Goal: Information Seeking & Learning: Learn about a topic

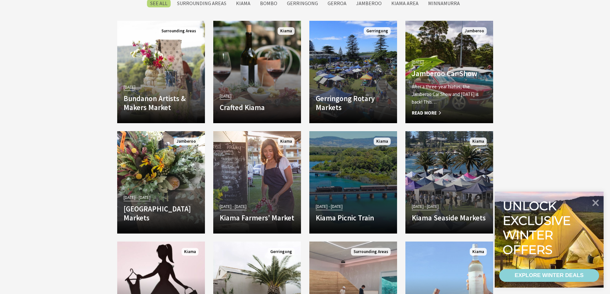
scroll to position [897, 0]
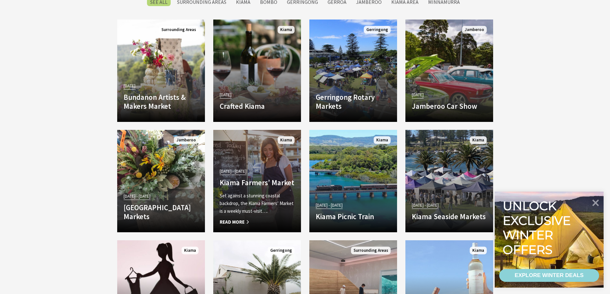
click at [237, 218] on span "Read More" at bounding box center [257, 222] width 75 height 8
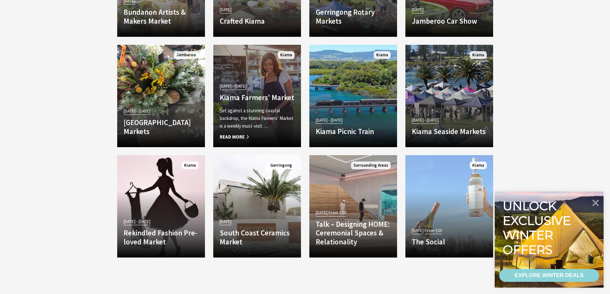
scroll to position [993, 0]
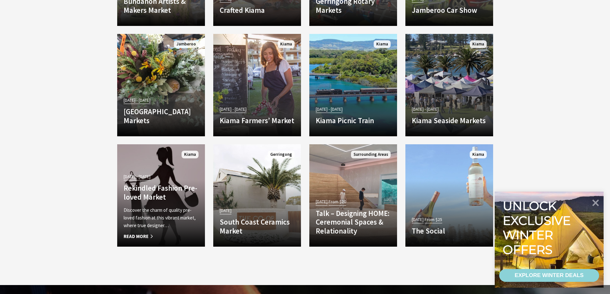
click at [138, 231] on div "Discover the charm of quality pre-loved fashion at this vibrant market, where t…" at bounding box center [161, 224] width 75 height 34
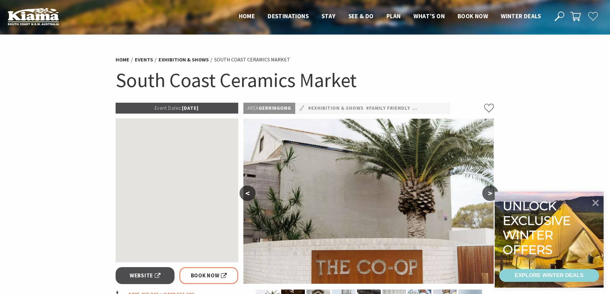
click at [201, 231] on div at bounding box center [177, 190] width 123 height 144
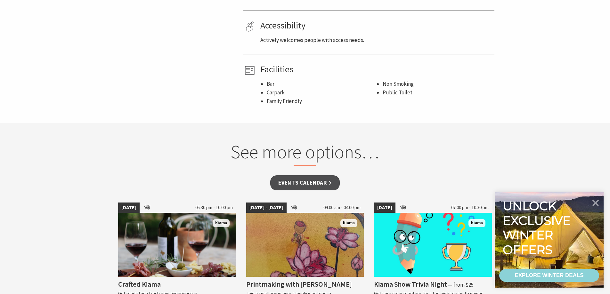
scroll to position [480, 0]
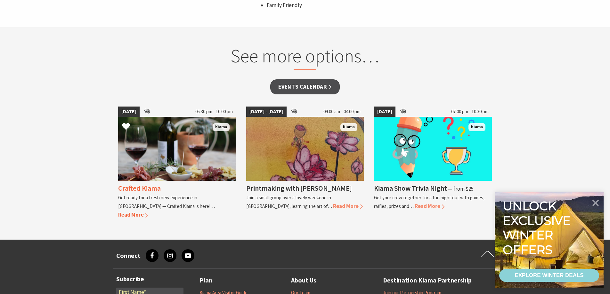
click at [165, 210] on div "Crafted Kiama Get ready for a fresh new experience in Kiama — Crafted Kiama is …" at bounding box center [177, 200] width 118 height 39
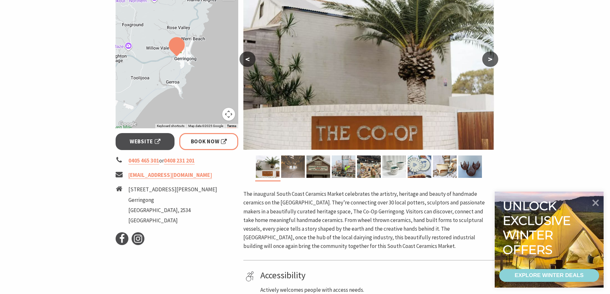
scroll to position [128, 0]
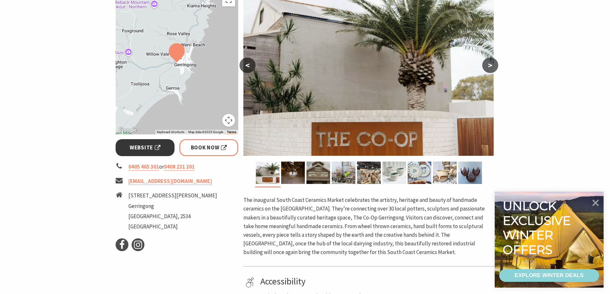
click at [155, 149] on span "Website" at bounding box center [145, 147] width 31 height 9
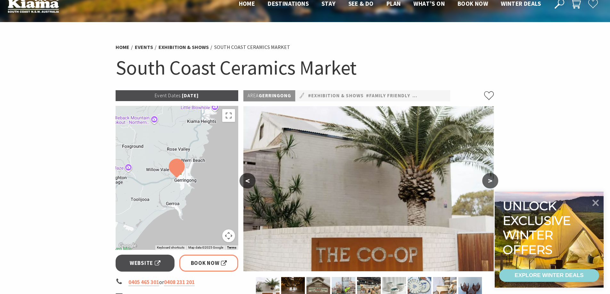
scroll to position [0, 0]
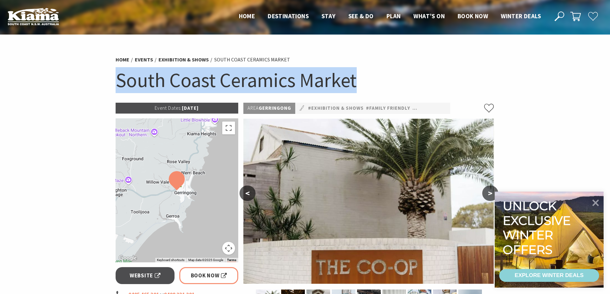
drag, startPoint x: 116, startPoint y: 78, endPoint x: 376, endPoint y: 82, distance: 260.7
click at [376, 82] on section "Home Events Exhibition & Shows South Coast Ceramics Market South Coast Ceramics…" at bounding box center [305, 271] width 610 height 473
copy h1 "South Coast Ceramics Market"
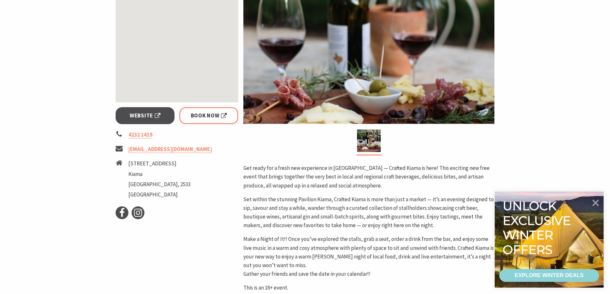
scroll to position [224, 0]
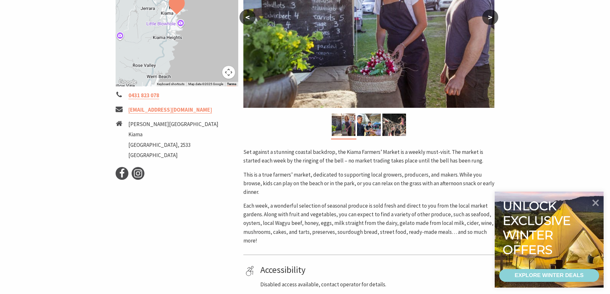
scroll to position [192, 0]
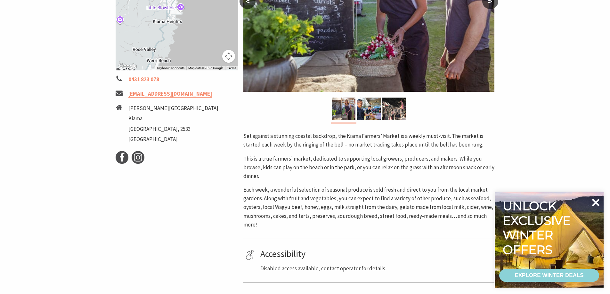
click at [596, 206] on icon at bounding box center [595, 202] width 15 height 15
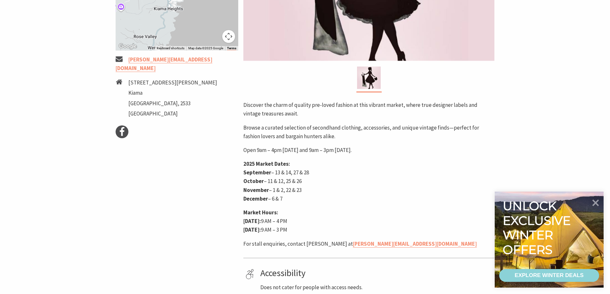
scroll to position [224, 0]
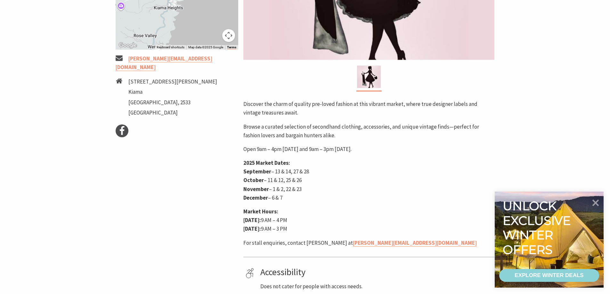
click at [401, 140] on div "Discover the charm of quality pre-loved fashion at this vibrant market, where t…" at bounding box center [368, 174] width 251 height 148
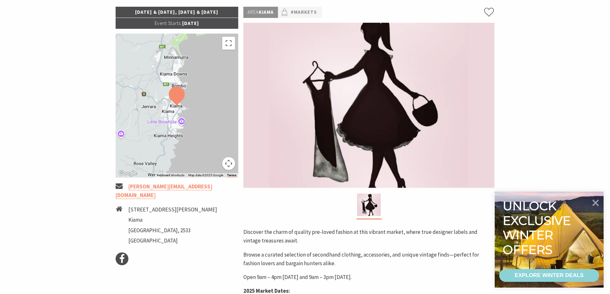
scroll to position [0, 0]
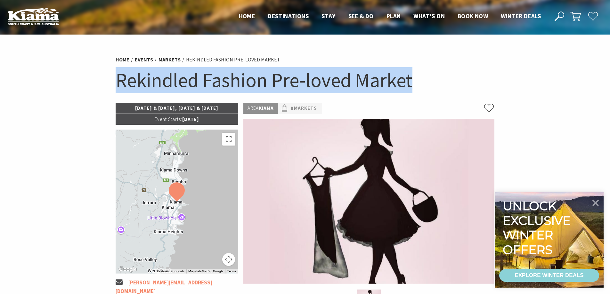
drag, startPoint x: 105, startPoint y: 85, endPoint x: 415, endPoint y: 92, distance: 309.7
click at [415, 92] on section "Home Events Markets Rekindled Fashion Pre-loved Market Rekindled Fashion Pre-lo…" at bounding box center [305, 284] width 610 height 499
copy h1 "Rekindled Fashion Pre-loved Market"
